Goal: Transaction & Acquisition: Subscribe to service/newsletter

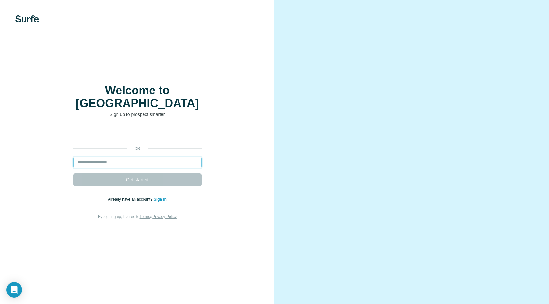
click at [91, 157] on input "email" at bounding box center [137, 163] width 128 height 12
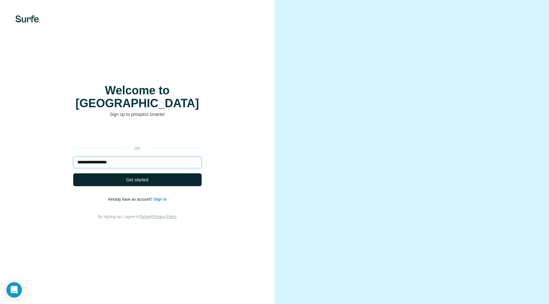
type input "**********"
click at [124, 173] on button "Get started" at bounding box center [137, 179] width 128 height 13
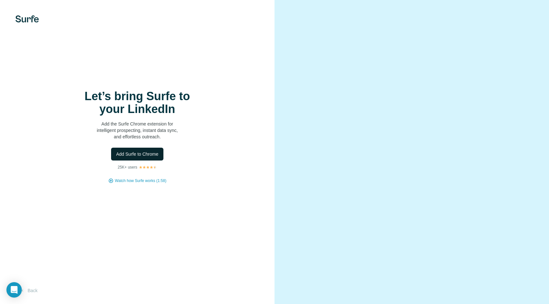
click at [159, 155] on button "Add Surfe to Chrome" at bounding box center [137, 154] width 53 height 13
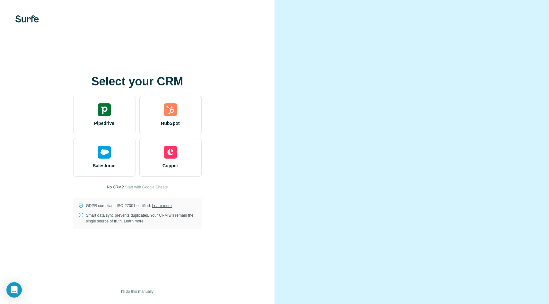
click at [349, 94] on video at bounding box center [411, 152] width 231 height 116
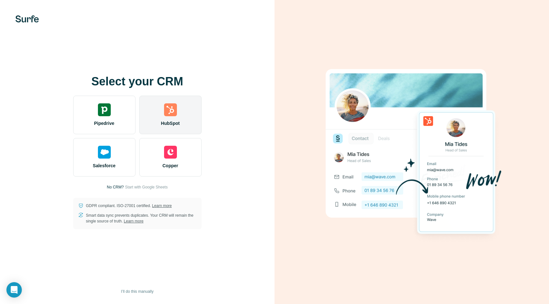
click at [175, 111] on img at bounding box center [170, 109] width 13 height 13
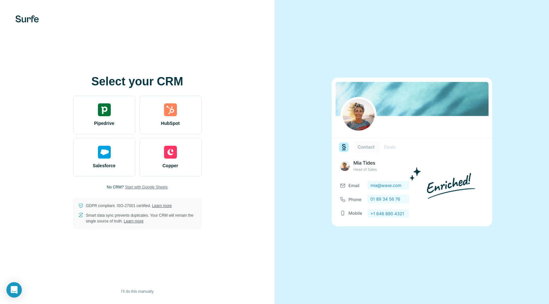
click at [154, 186] on span "Start with Google Sheets" at bounding box center [146, 187] width 43 height 6
